Goal: Find specific page/section: Find specific page/section

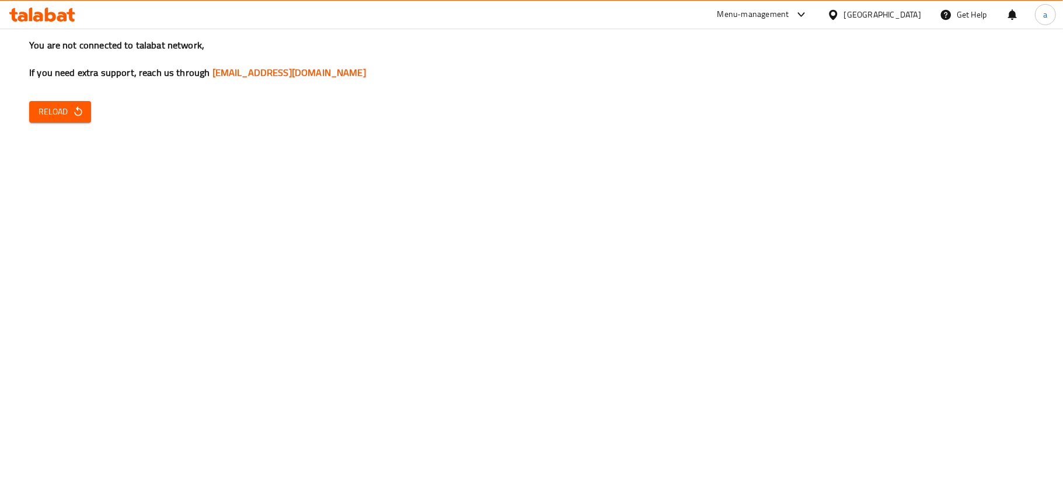
drag, startPoint x: 857, startPoint y: 15, endPoint x: 850, endPoint y: 26, distance: 13.1
click at [809, 15] on icon at bounding box center [802, 15] width 14 height 14
click at [730, 128] on div "Product Information Management" at bounding box center [756, 129] width 121 height 13
drag, startPoint x: 755, startPoint y: 16, endPoint x: 842, endPoint y: 19, distance: 86.5
click at [842, 19] on div "Menu-management [GEOGRAPHIC_DATA] Get Help a" at bounding box center [531, 15] width 1063 height 28
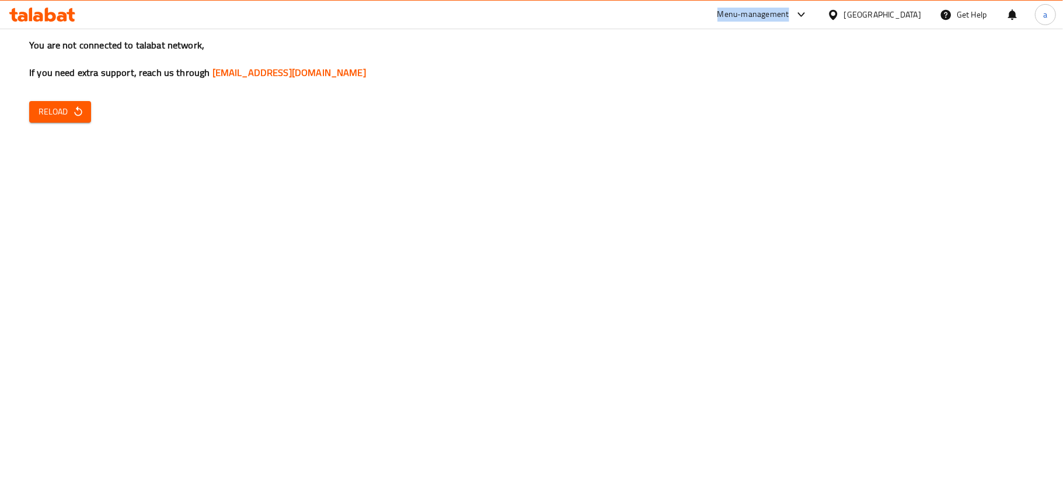
copy div "Menu-management"
click at [805, 13] on icon at bounding box center [801, 14] width 7 height 5
click at [723, 171] on div "All Plugins Catalog Menu-management Product Information Management Restaurant-M…" at bounding box center [773, 104] width 175 height 146
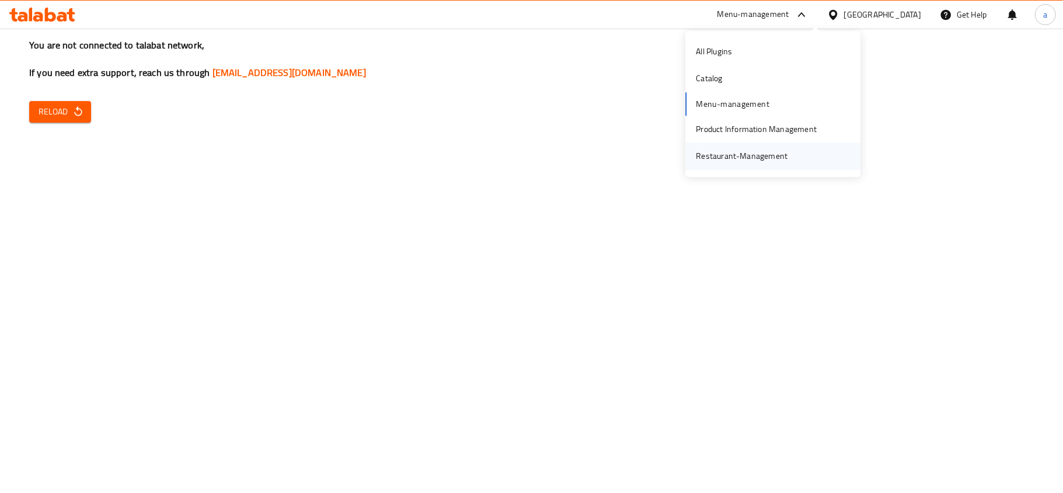
click at [722, 155] on div "Restaurant-Management" at bounding box center [742, 156] width 92 height 13
